Goal: Navigation & Orientation: Understand site structure

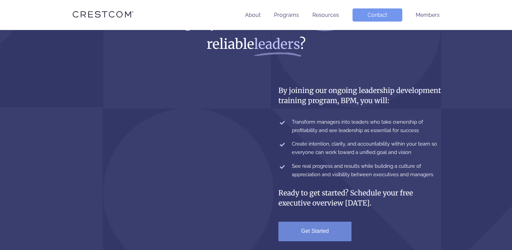
scroll to position [112, 0]
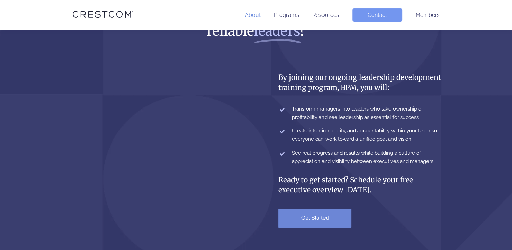
click at [250, 13] on link "About" at bounding box center [252, 15] width 15 height 6
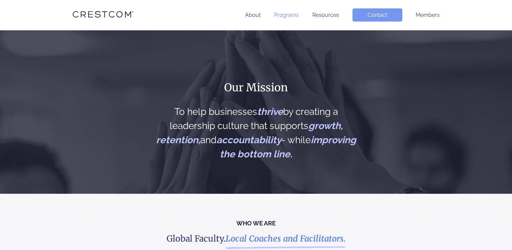
click at [284, 13] on link "Programs" at bounding box center [286, 15] width 25 height 6
